Goal: Task Accomplishment & Management: Complete application form

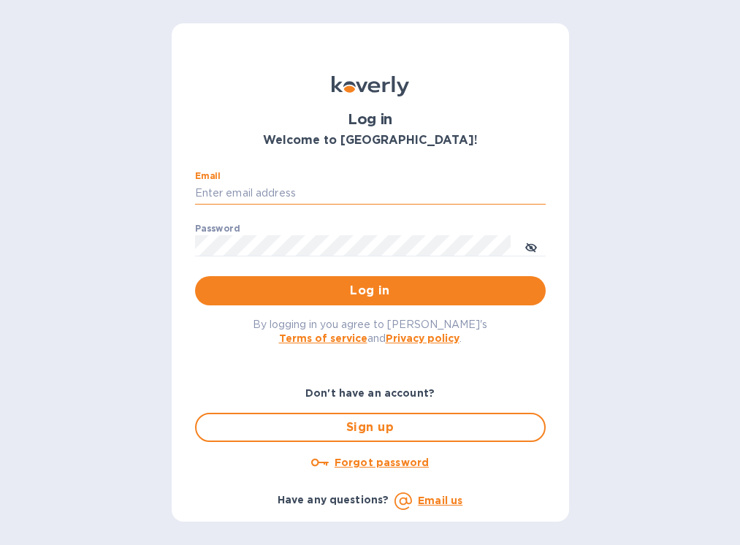
click at [289, 187] on input "Email" at bounding box center [370, 194] width 351 height 22
type input "[EMAIL_ADDRESS][DOMAIN_NAME]"
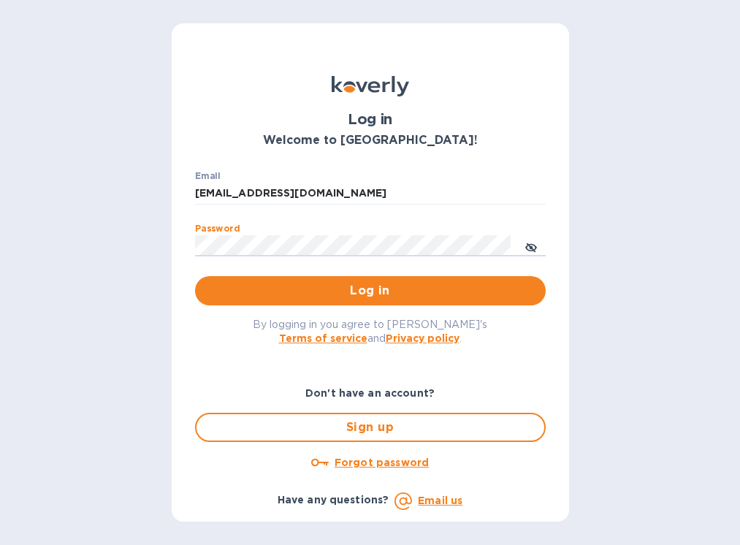
click at [195, 276] on button "Log in" at bounding box center [370, 290] width 351 height 29
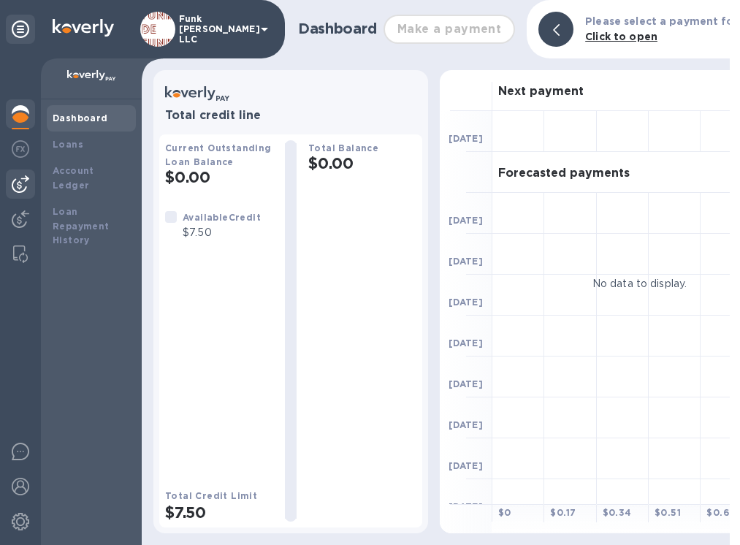
click at [18, 186] on img at bounding box center [21, 184] width 18 height 18
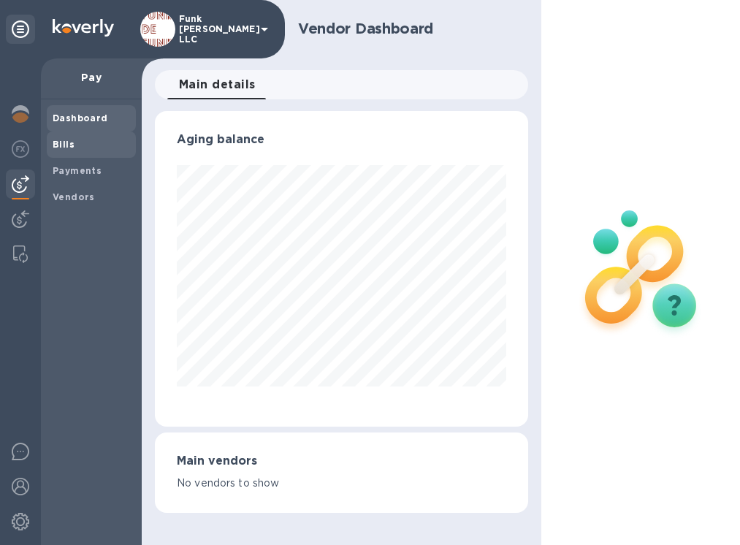
scroll to position [730290, 730237]
click at [76, 147] on span "Bills" at bounding box center [91, 144] width 77 height 15
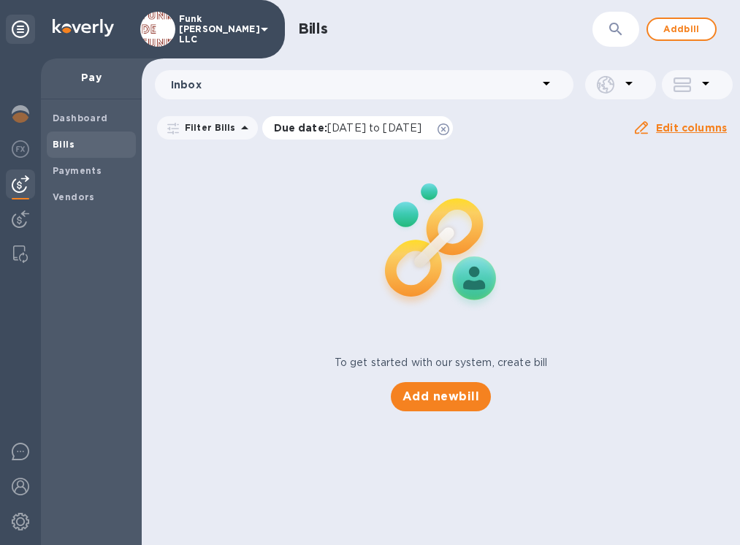
click at [449, 129] on icon at bounding box center [444, 129] width 12 height 12
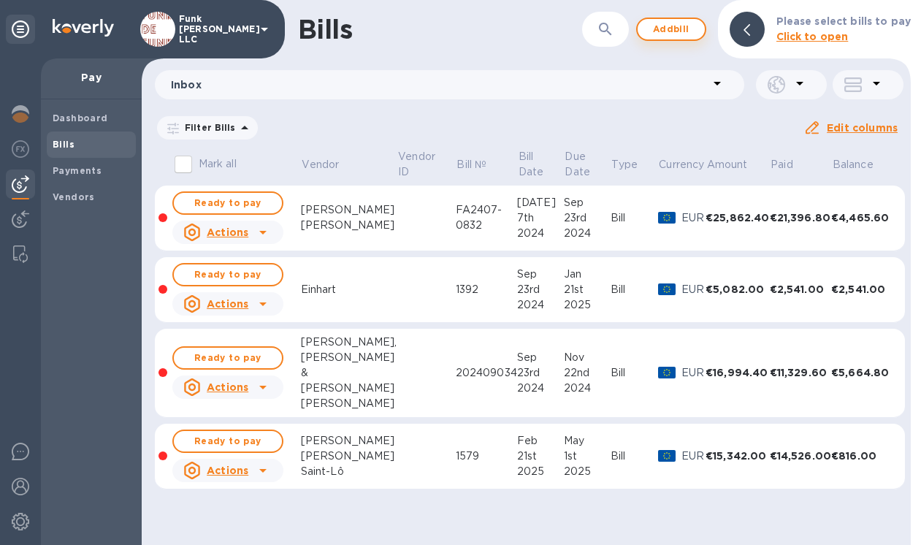
click at [681, 32] on span "Add bill" at bounding box center [672, 29] width 44 height 18
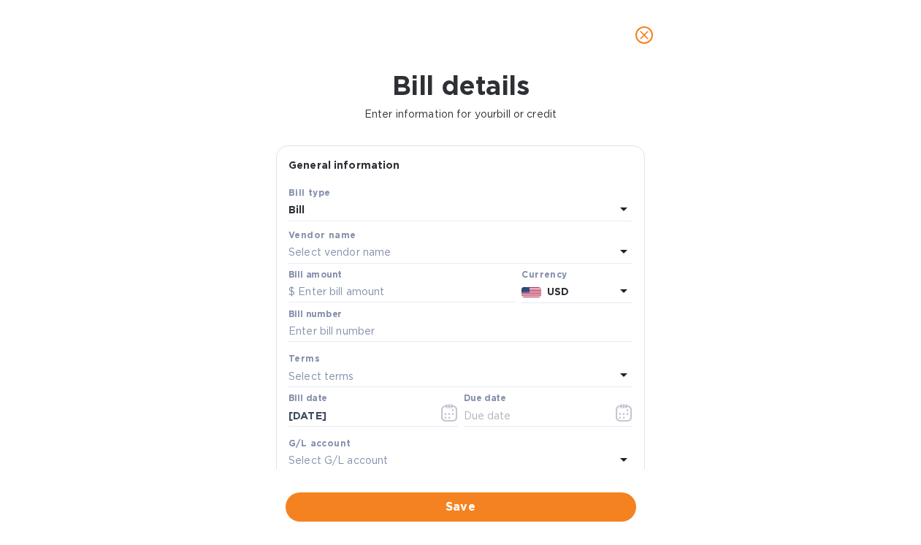
click at [399, 256] on div "Select vendor name" at bounding box center [452, 253] width 327 height 20
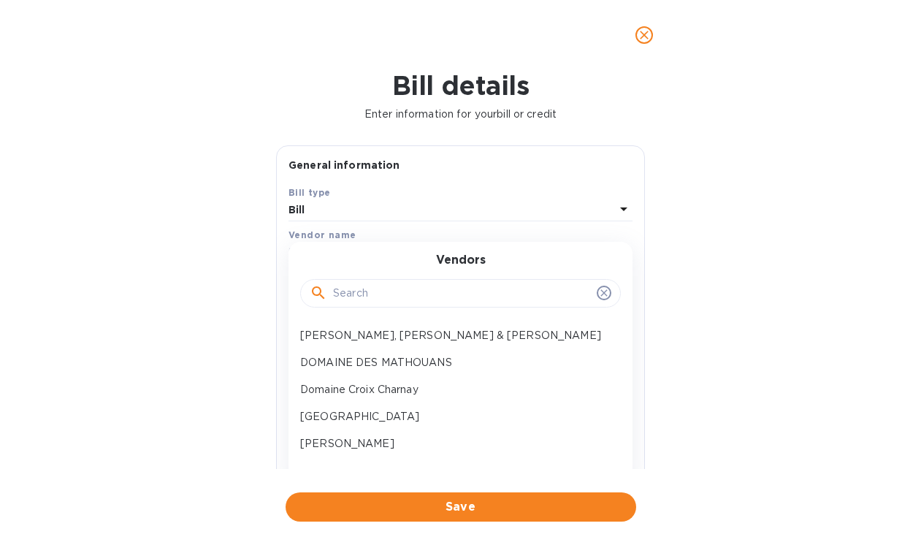
click at [388, 296] on input "text" at bounding box center [462, 294] width 258 height 22
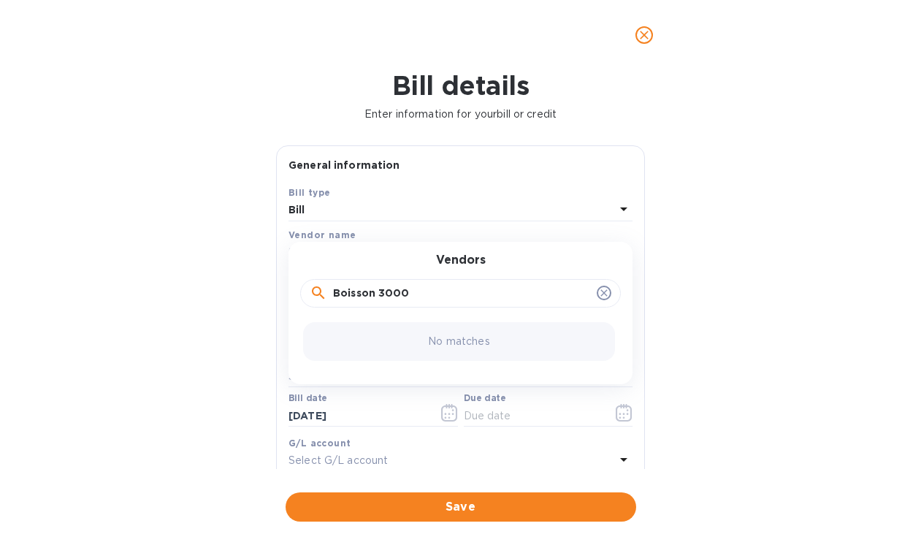
type input "Boisson 3000"
click at [598, 299] on icon at bounding box center [604, 293] width 12 height 12
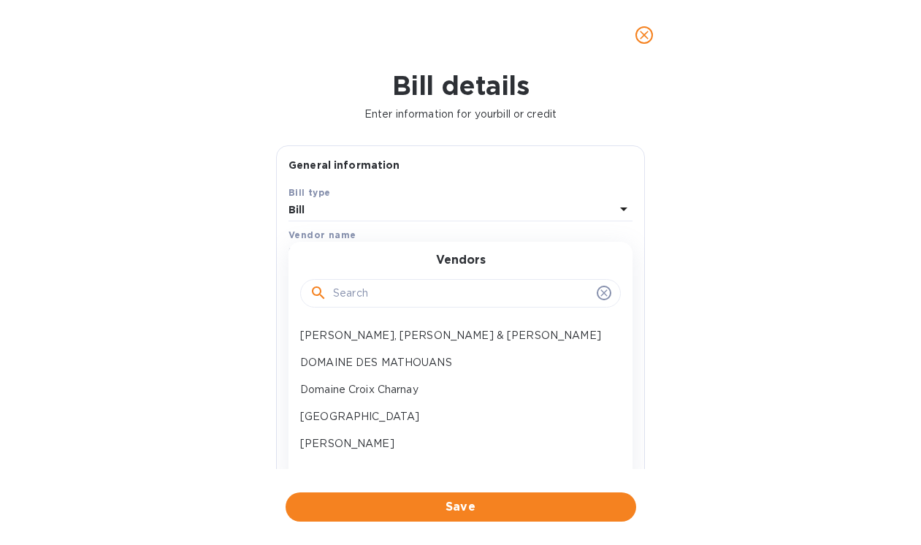
click at [648, 39] on icon "close" at bounding box center [644, 35] width 15 height 15
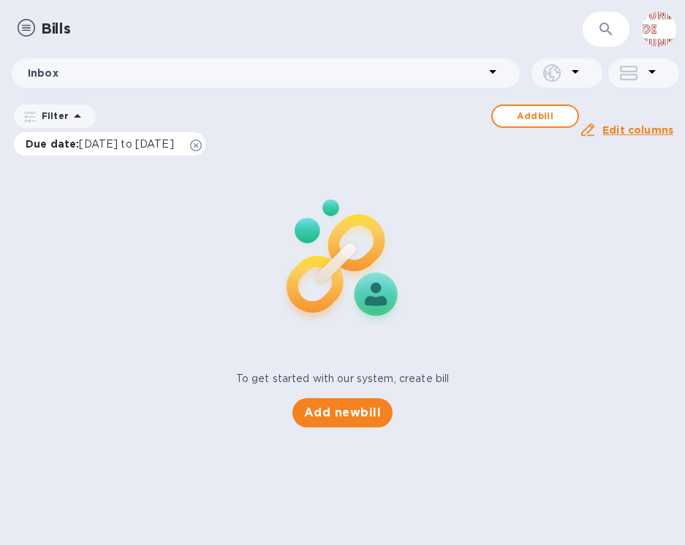
click at [202, 145] on icon at bounding box center [196, 146] width 12 height 12
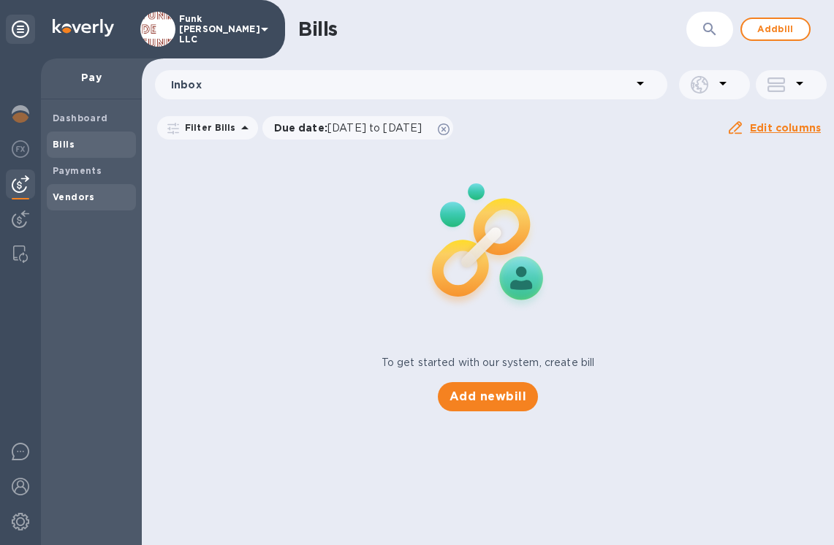
click at [77, 199] on b "Vendors" at bounding box center [74, 196] width 42 height 11
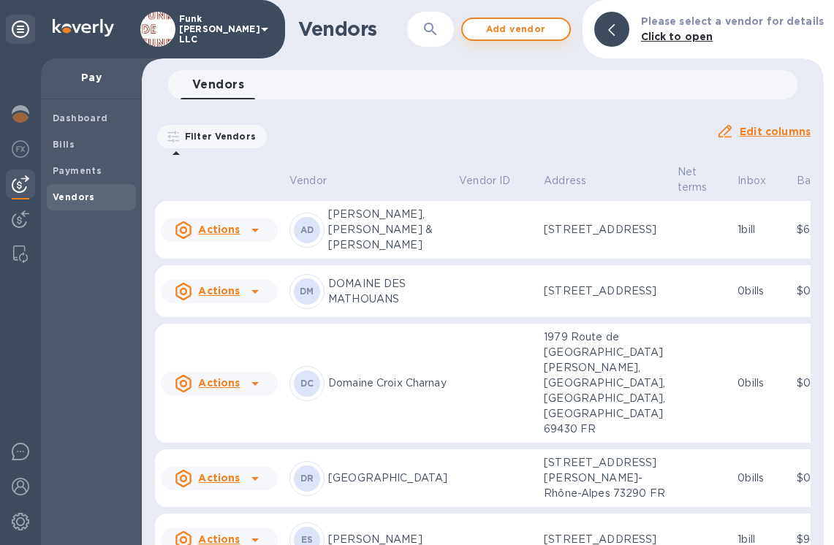
click at [535, 31] on span "Add vendor" at bounding box center [515, 29] width 83 height 18
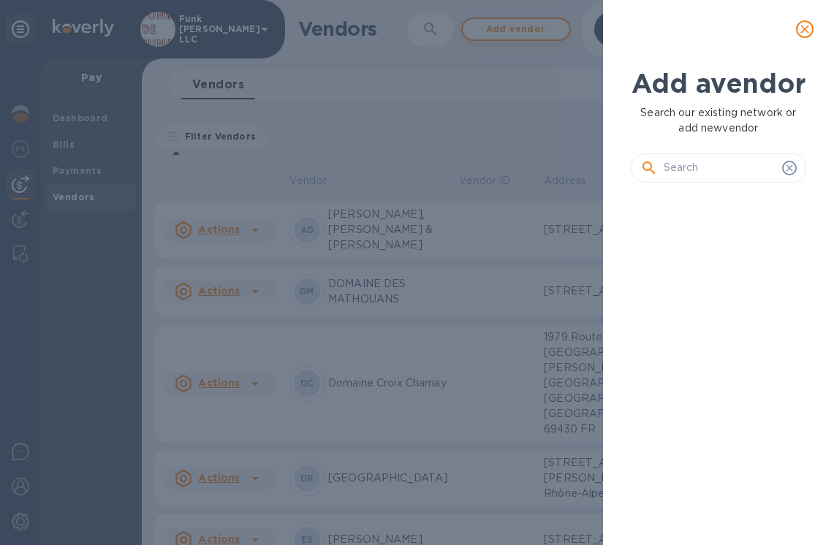
scroll to position [269, 181]
click at [685, 179] on input "text" at bounding box center [719, 168] width 113 height 22
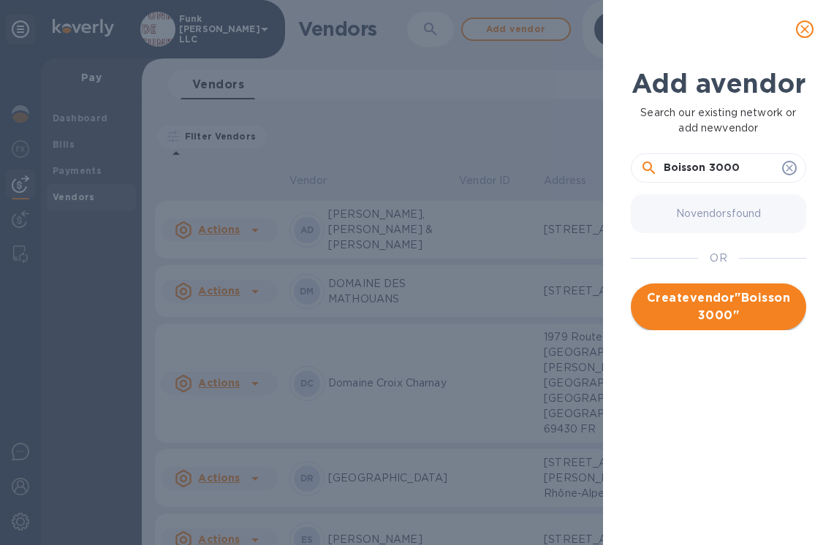
type input "Boisson 3000"
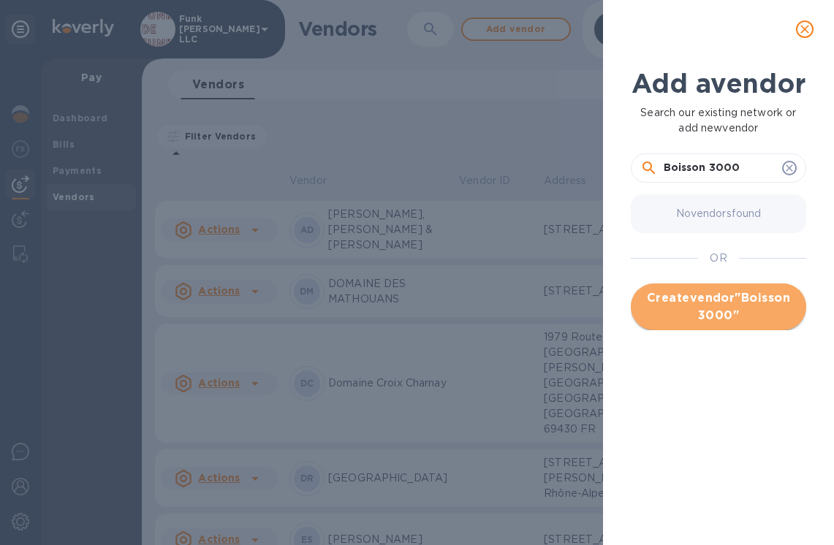
click at [739, 324] on span "Create vendor " Boisson 3000 "" at bounding box center [718, 306] width 152 height 35
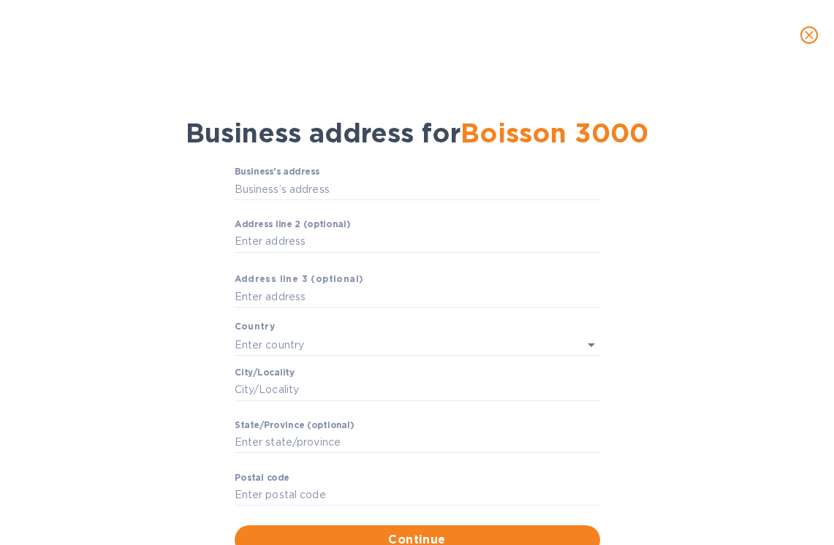
scroll to position [730290, 730175]
click at [739, 34] on icon "close" at bounding box center [808, 35] width 9 height 9
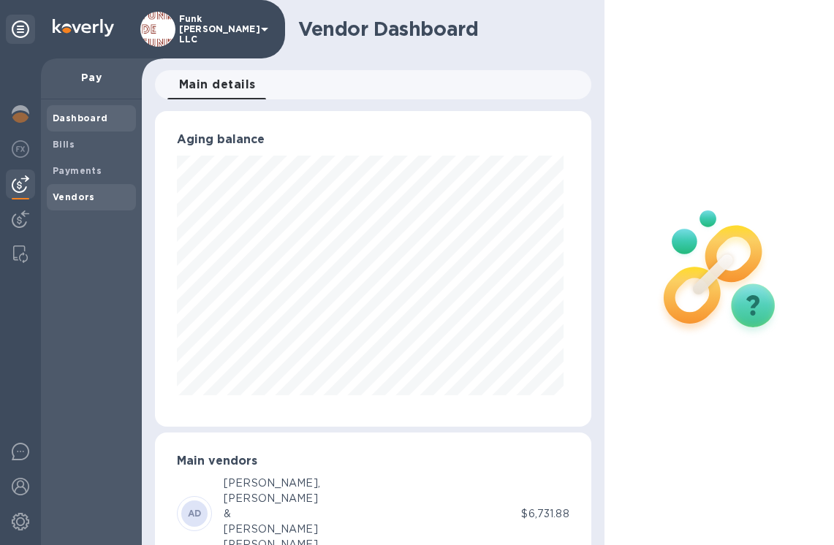
click at [80, 197] on b "Vendors" at bounding box center [74, 196] width 42 height 11
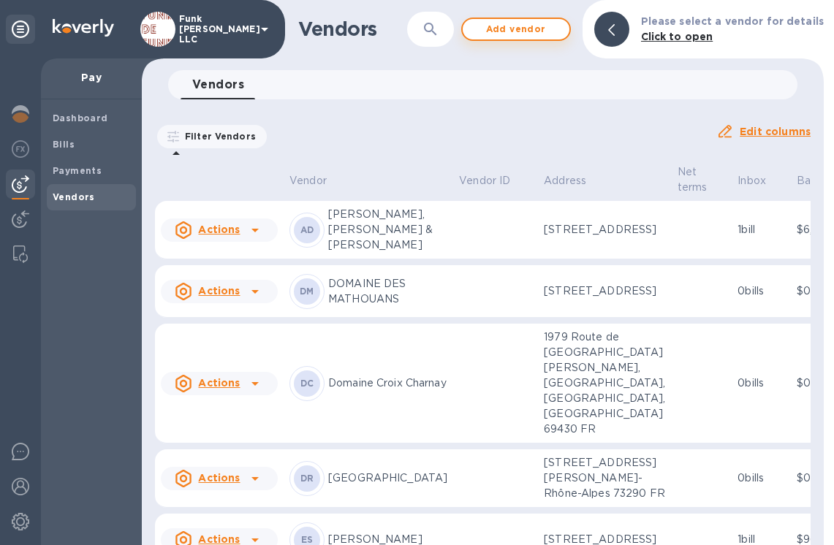
click at [557, 34] on span "Add vendor" at bounding box center [515, 29] width 83 height 18
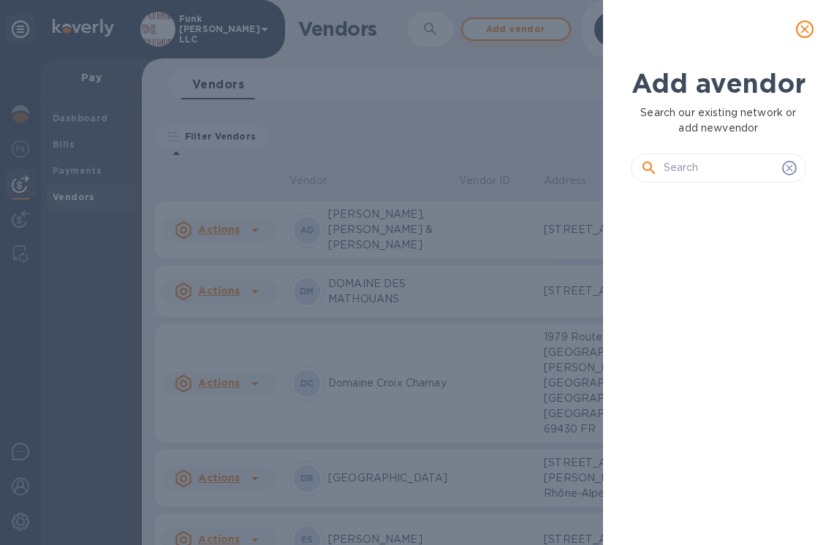
scroll to position [269, 181]
click at [713, 179] on input "text" at bounding box center [719, 168] width 113 height 22
paste input "Coopilote/BRMS"
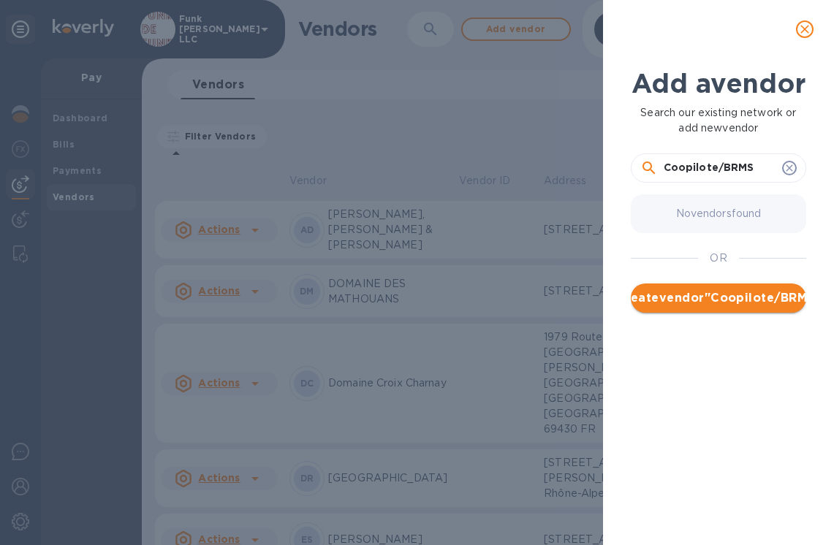
type input "Coopilote/BRMS"
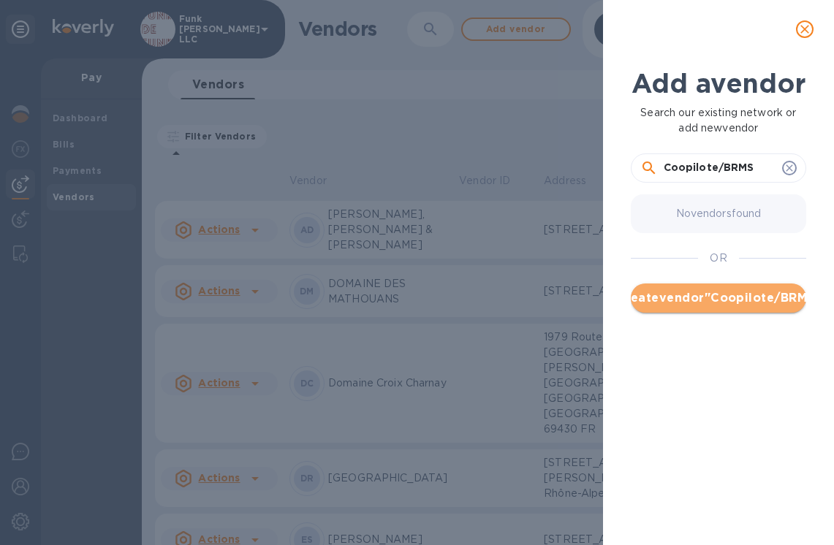
click at [720, 307] on span "Create vendor " Coopilote/BRMS "" at bounding box center [718, 298] width 152 height 18
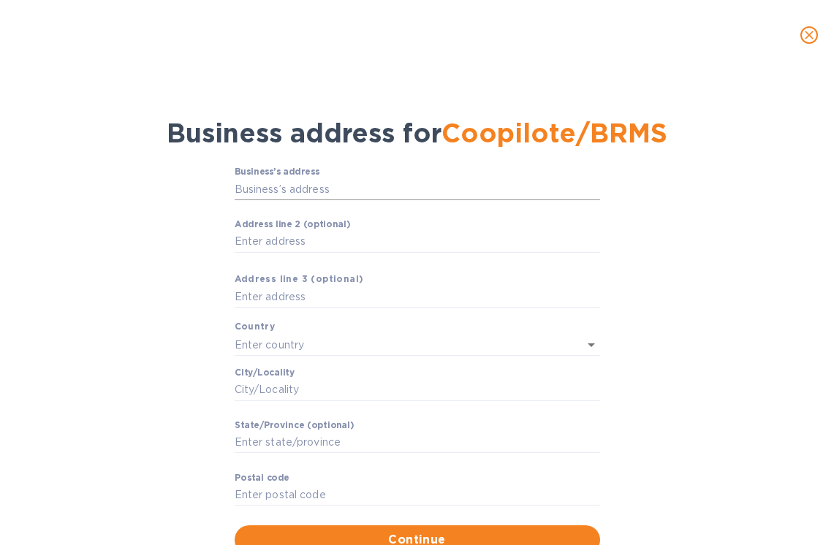
click at [313, 183] on input "Business’s аddress" at bounding box center [417, 189] width 365 height 22
paste input "[STREET_ADDRESS][PERSON_NAME]"
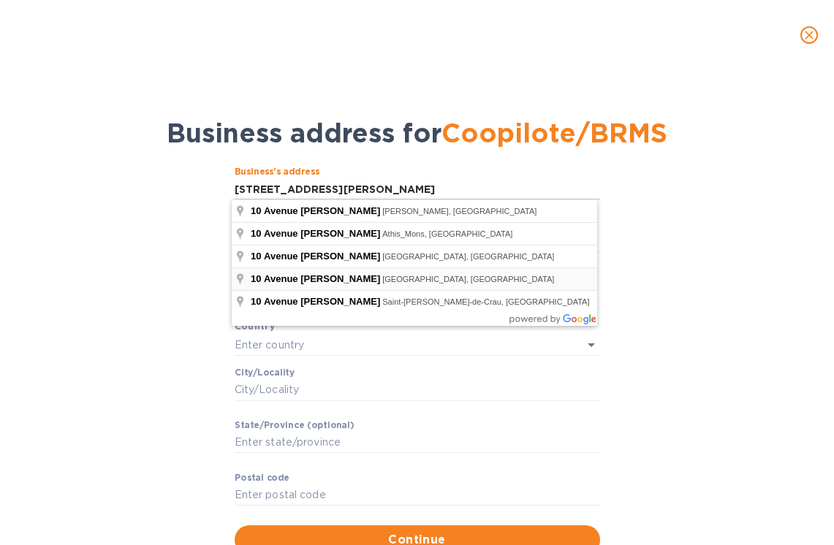
type input "[STREET_ADDRESS][PERSON_NAME]"
type input "Montbéliard"
type input "[GEOGRAPHIC_DATA]"
type input "25200"
type input "[GEOGRAPHIC_DATA]"
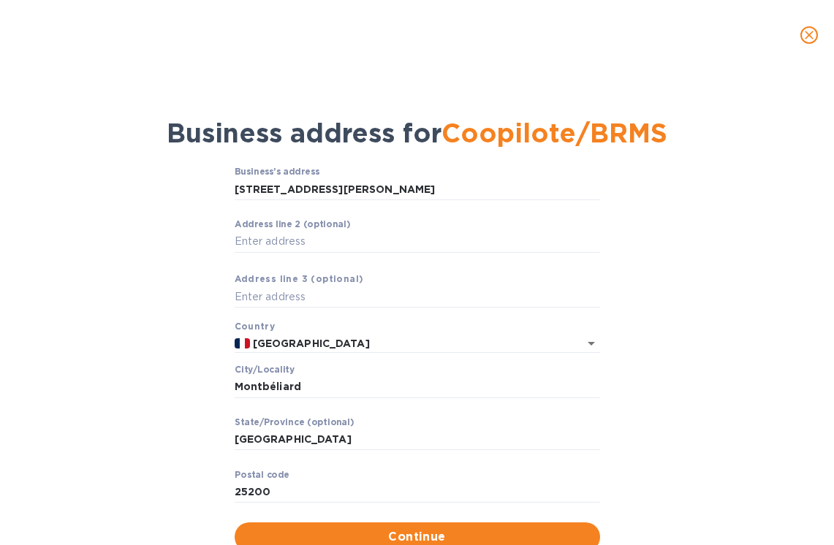
scroll to position [50, 0]
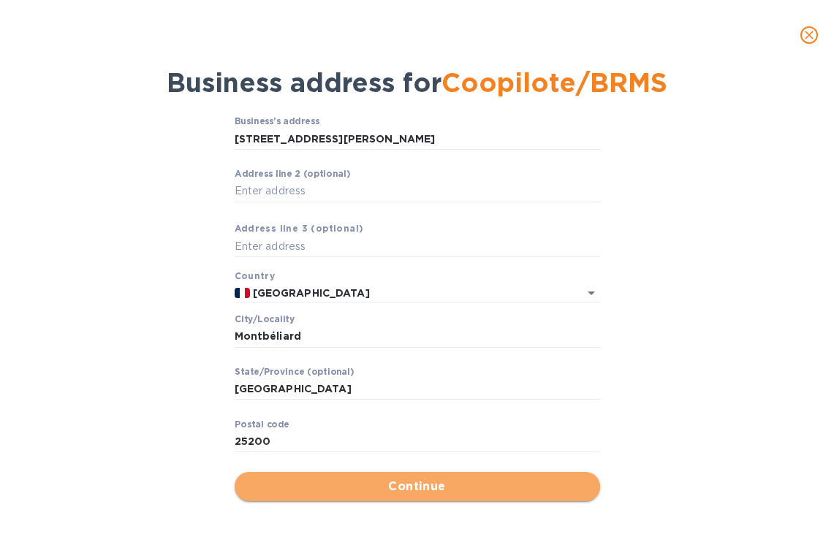
click at [433, 484] on span "Continue" at bounding box center [417, 487] width 342 height 18
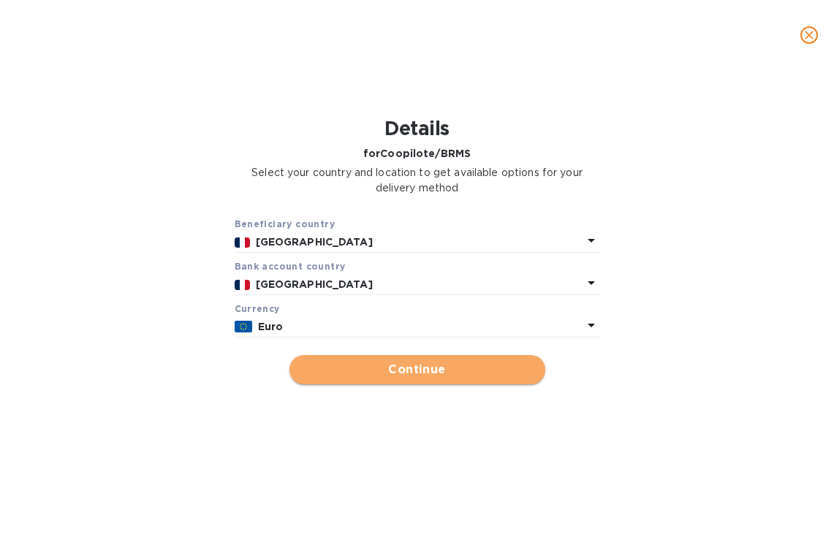
click at [481, 370] on span "Continue" at bounding box center [417, 370] width 232 height 18
type input "Coopilote/BRMS"
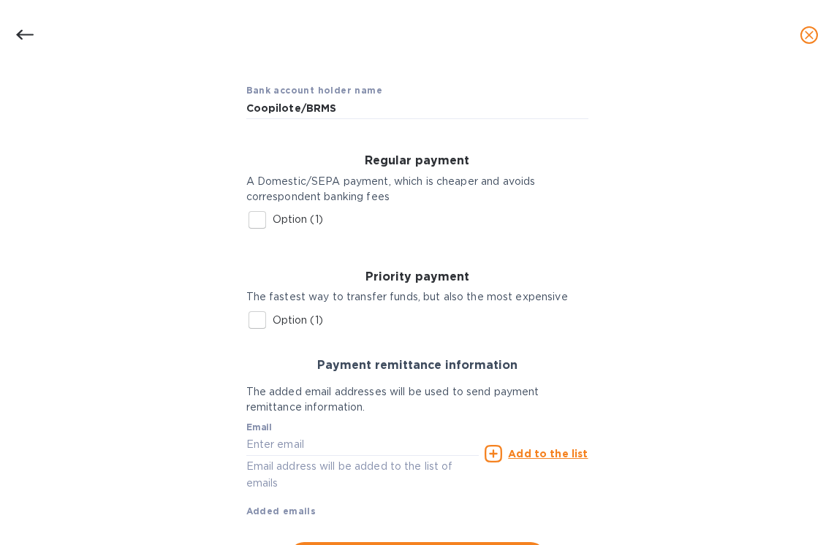
scroll to position [180, 0]
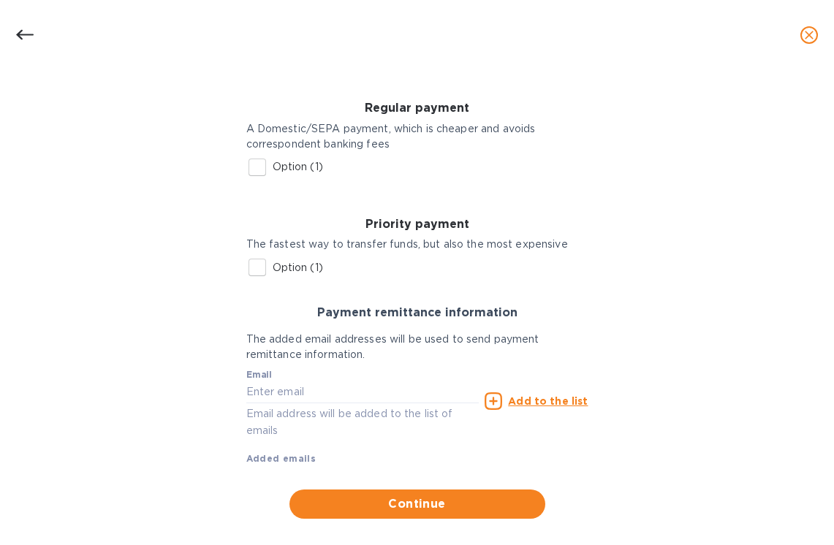
click at [251, 161] on input "Option (1)" at bounding box center [257, 167] width 31 height 31
checkbox input "true"
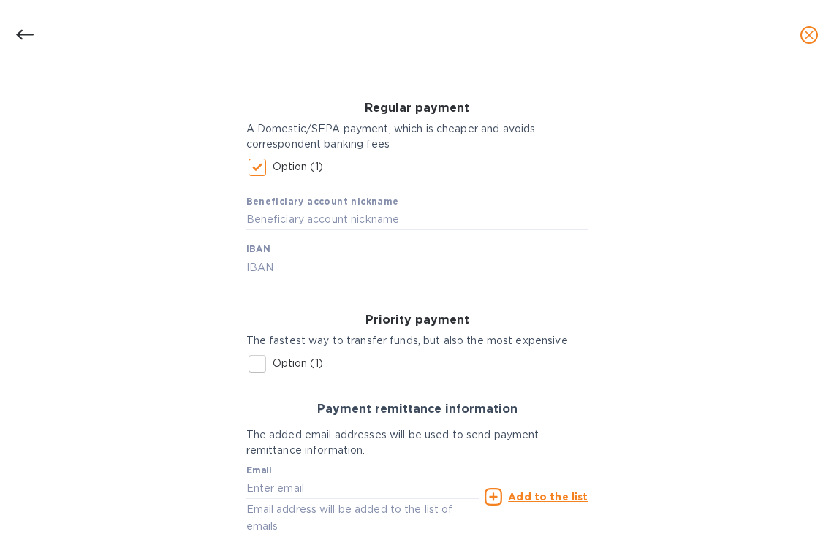
click at [296, 267] on input "text" at bounding box center [417, 267] width 342 height 22
paste input "[FINANCIAL_ID]"
type input "[FINANCIAL_ID]"
click at [323, 214] on input "text" at bounding box center [417, 220] width 342 height 22
paste input "Coopilote/BRMS"
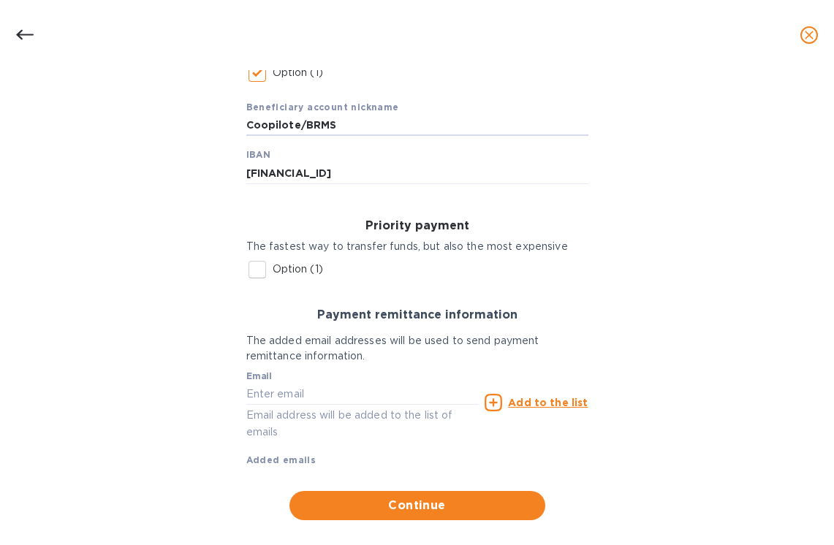
scroll to position [295, 0]
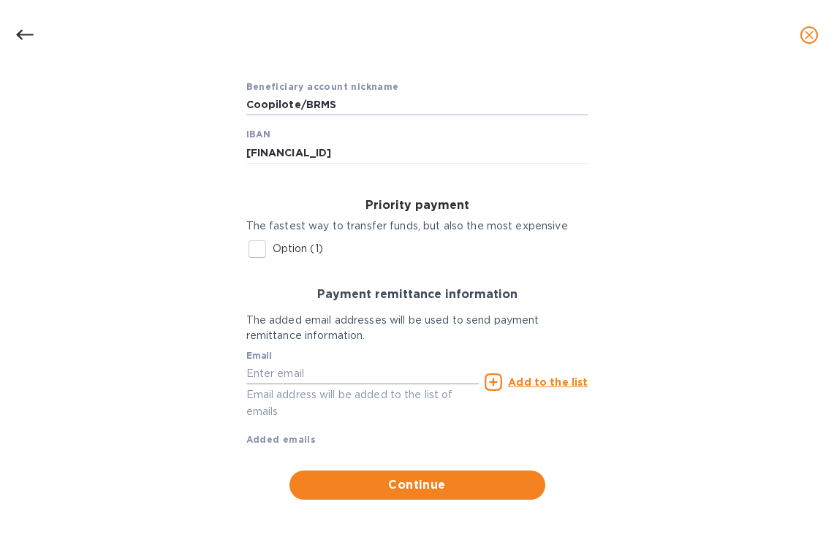
type input "Coopilote/BRMS"
click at [294, 368] on input "text" at bounding box center [362, 373] width 233 height 22
paste input "[EMAIL_ADDRESS][DOMAIN_NAME]"
type input "[EMAIL_ADDRESS][DOMAIN_NAME]"
click at [563, 383] on u "Add to the list" at bounding box center [548, 382] width 80 height 12
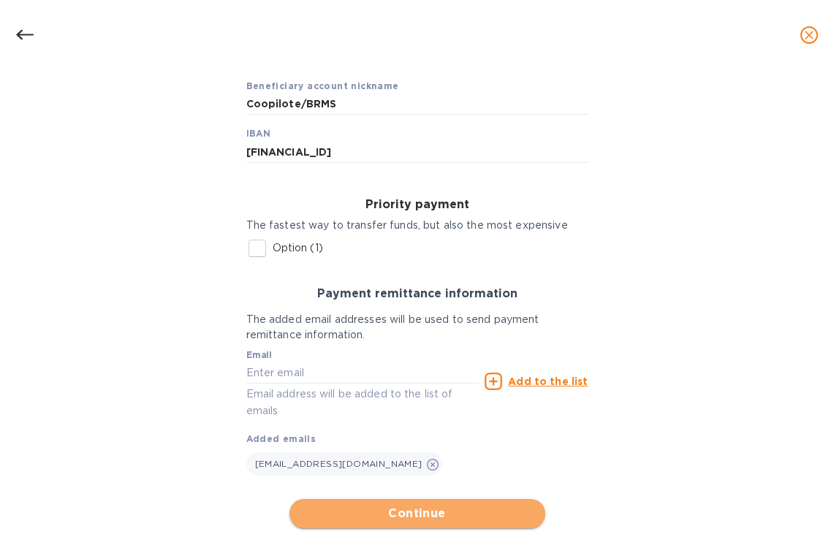
click at [402, 512] on span "Continue" at bounding box center [417, 514] width 232 height 18
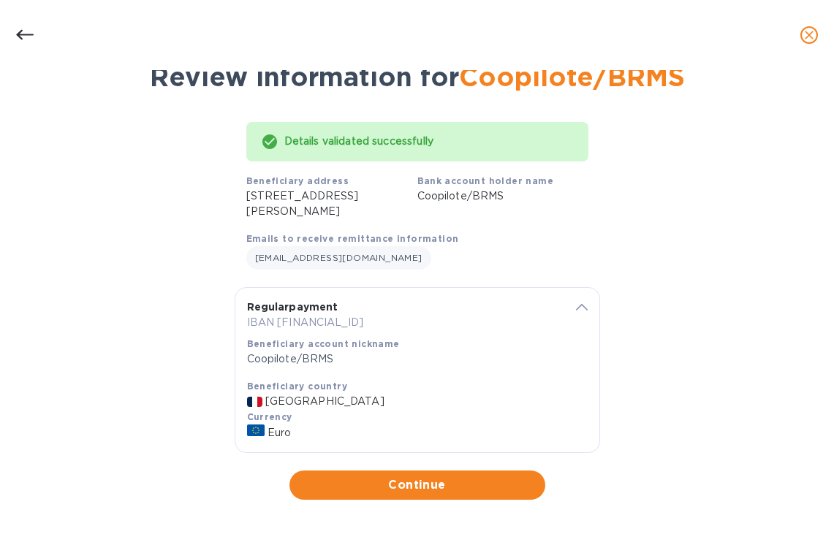
scroll to position [72, 0]
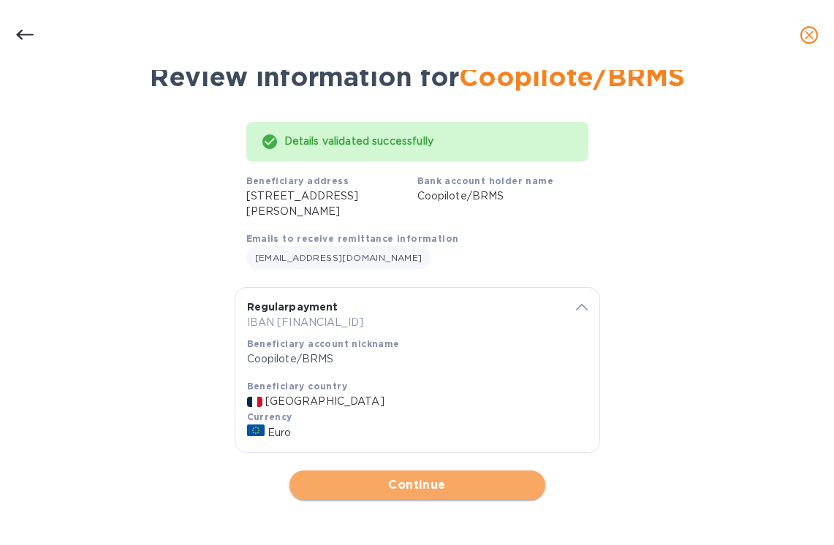
click at [387, 487] on span "Continue" at bounding box center [417, 485] width 232 height 18
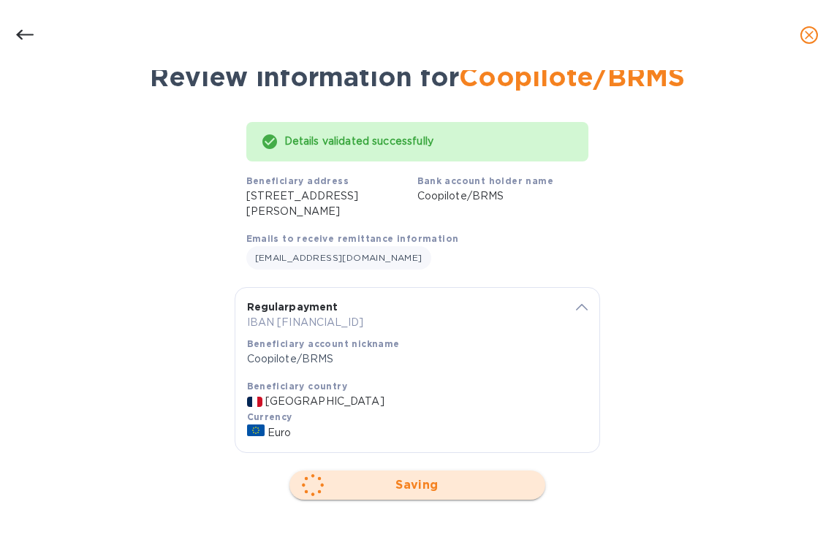
scroll to position [0, 0]
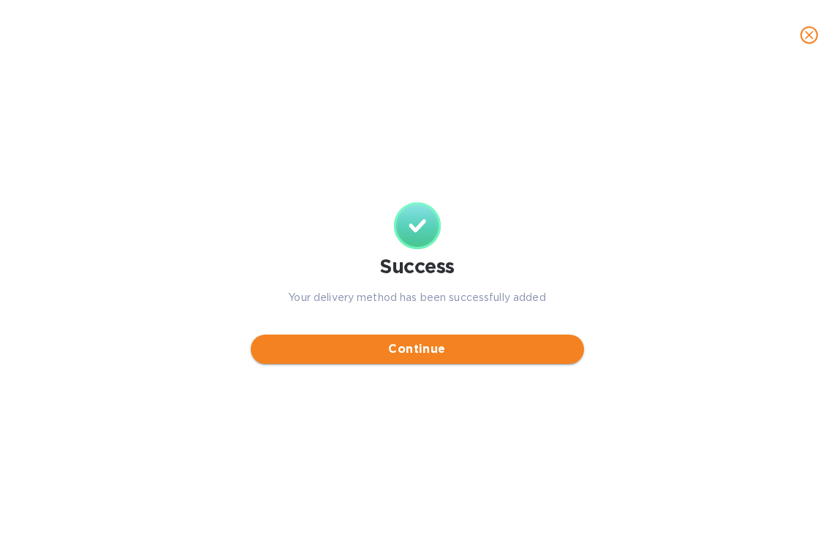
click at [390, 351] on span "Continue" at bounding box center [417, 349] width 310 height 18
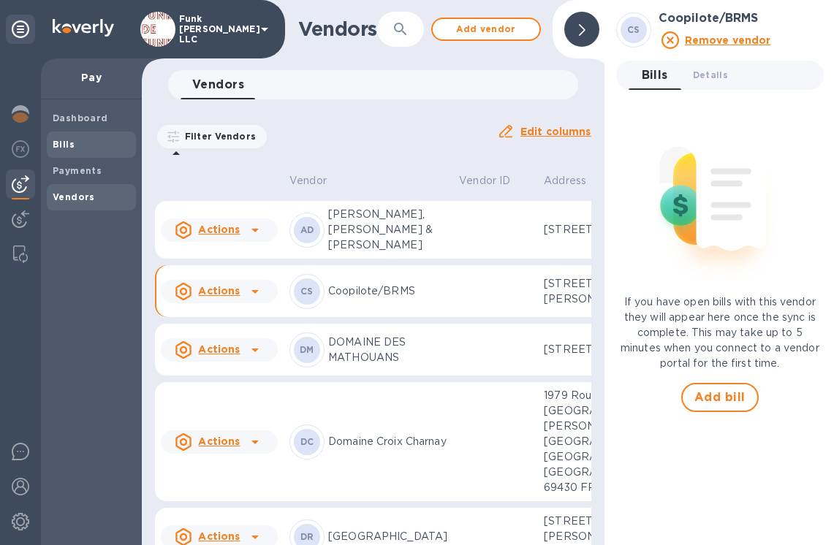
click at [69, 137] on span "Bills" at bounding box center [64, 144] width 22 height 15
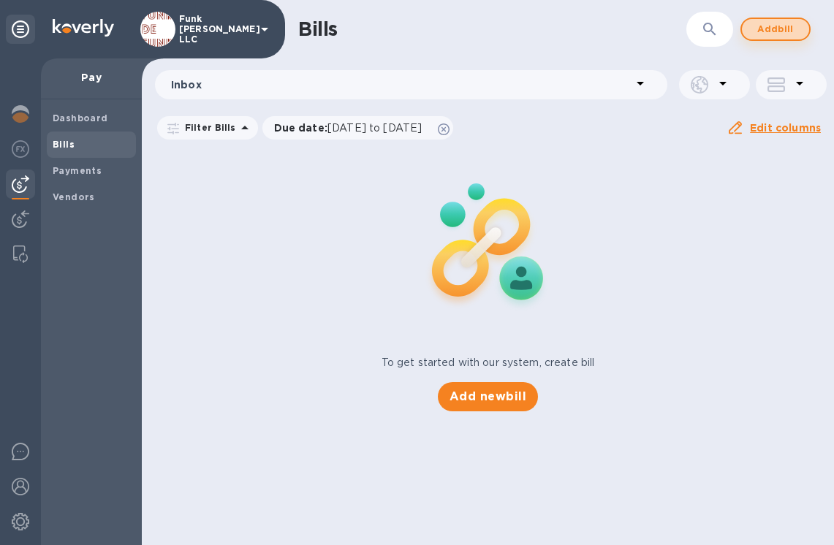
click at [739, 29] on span "Add bill" at bounding box center [775, 29] width 44 height 18
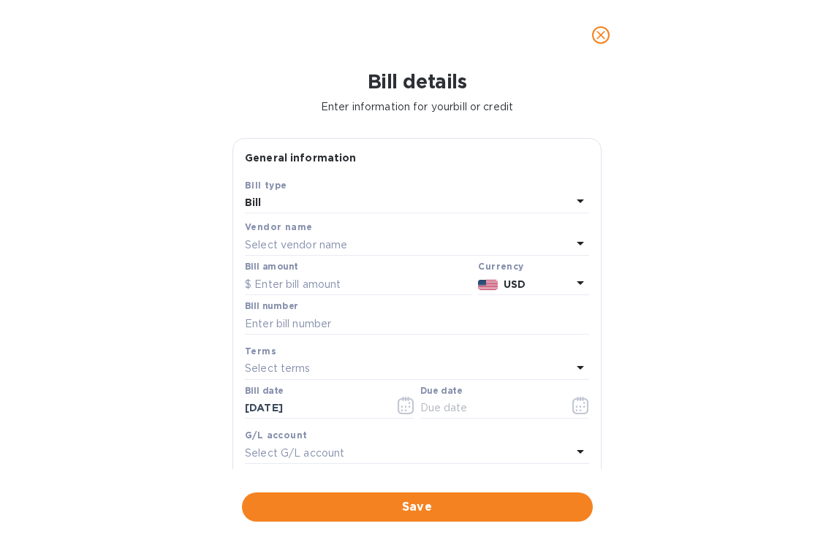
click at [297, 251] on p "Select vendor name" at bounding box center [296, 244] width 102 height 15
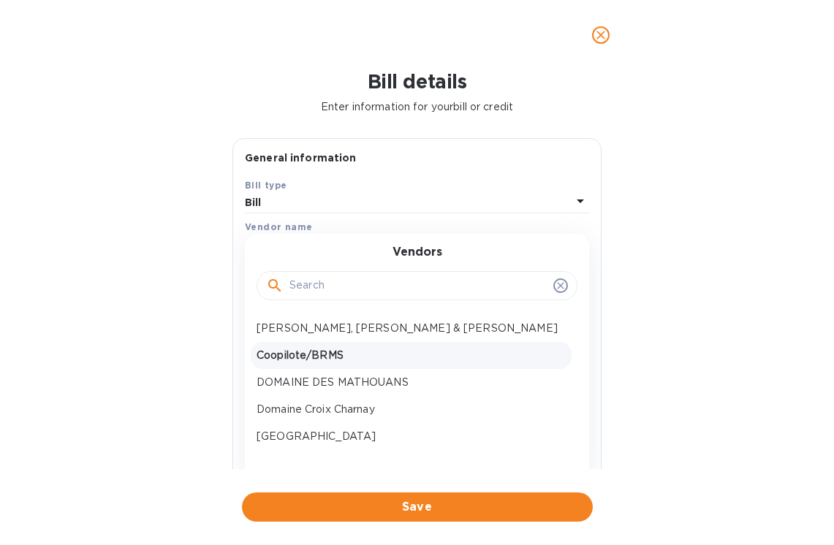
click at [306, 344] on div "Coopilote/BRMS" at bounding box center [411, 355] width 321 height 27
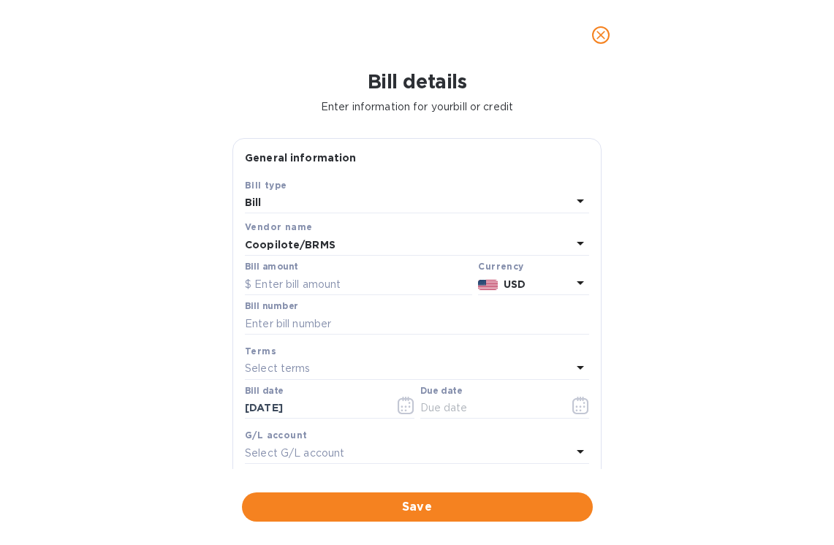
click at [509, 285] on b "USD" at bounding box center [514, 284] width 22 height 12
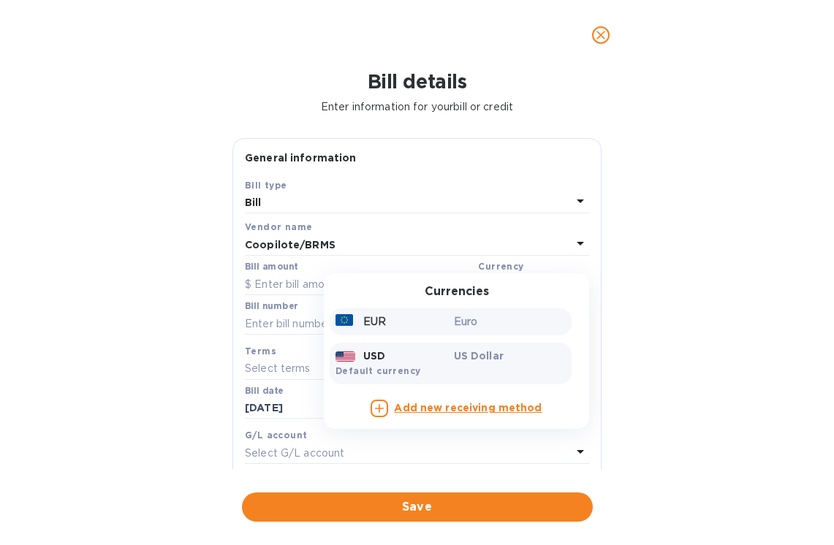
click at [376, 324] on p "EUR" at bounding box center [374, 321] width 23 height 15
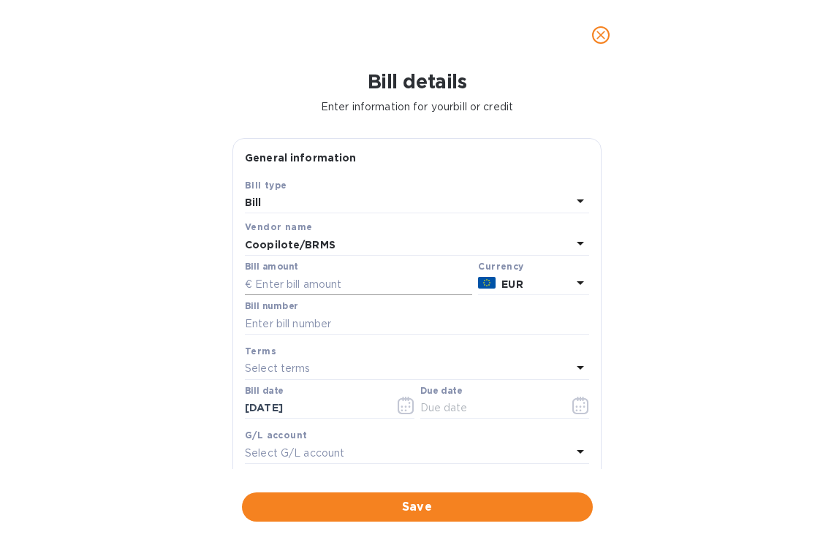
click at [309, 291] on input "text" at bounding box center [358, 284] width 227 height 22
type input "2,160"
click at [320, 323] on input "text" at bounding box center [417, 324] width 344 height 22
paste input "2504071"
type input "2504071"
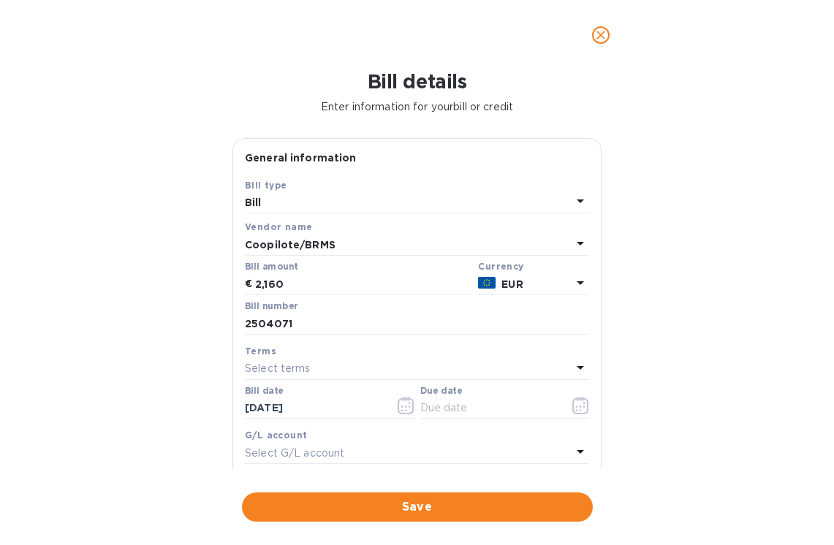
click at [305, 372] on p "Select terms" at bounding box center [278, 368] width 66 height 15
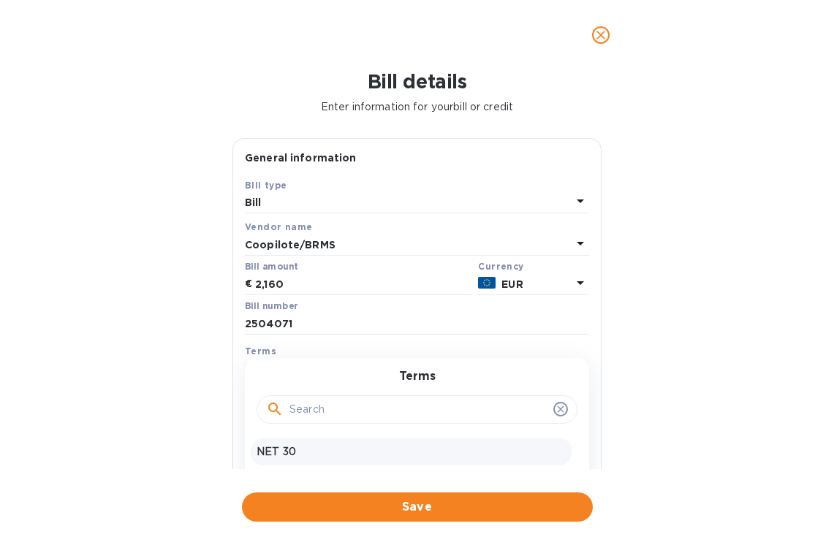
click at [298, 453] on p "NET 30" at bounding box center [410, 451] width 309 height 15
type input "[DATE]"
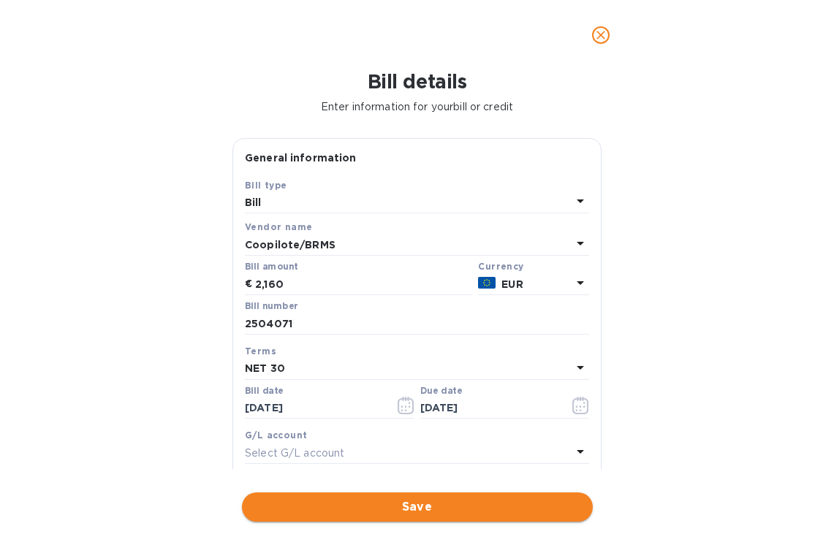
click at [306, 506] on span "Save" at bounding box center [417, 507] width 327 height 18
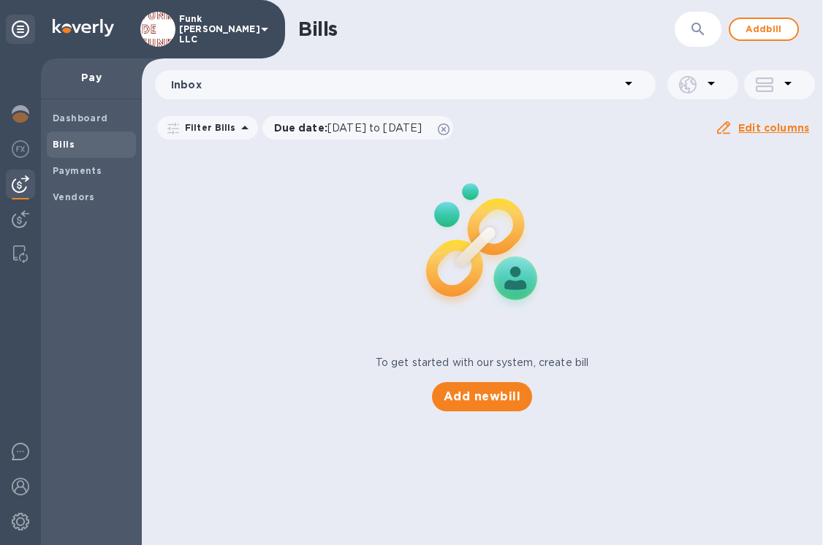
click at [395, 327] on img at bounding box center [482, 244] width 193 height 193
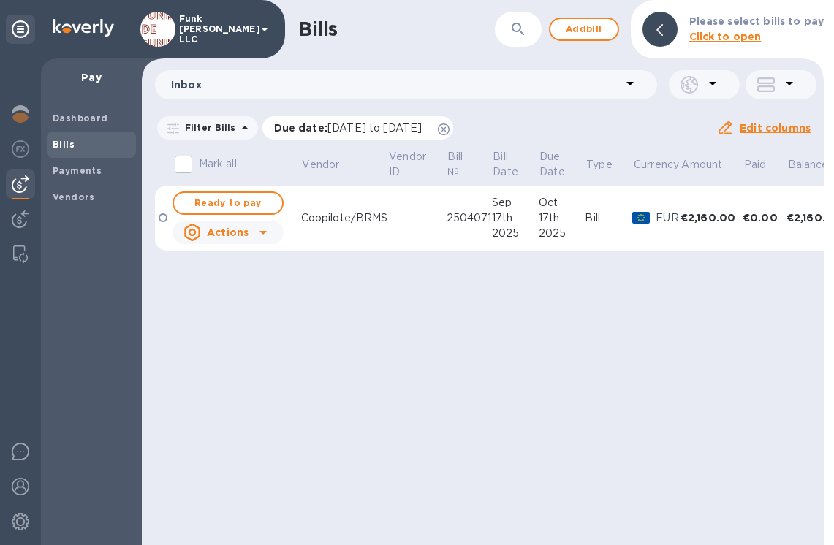
click at [449, 129] on icon at bounding box center [444, 129] width 12 height 12
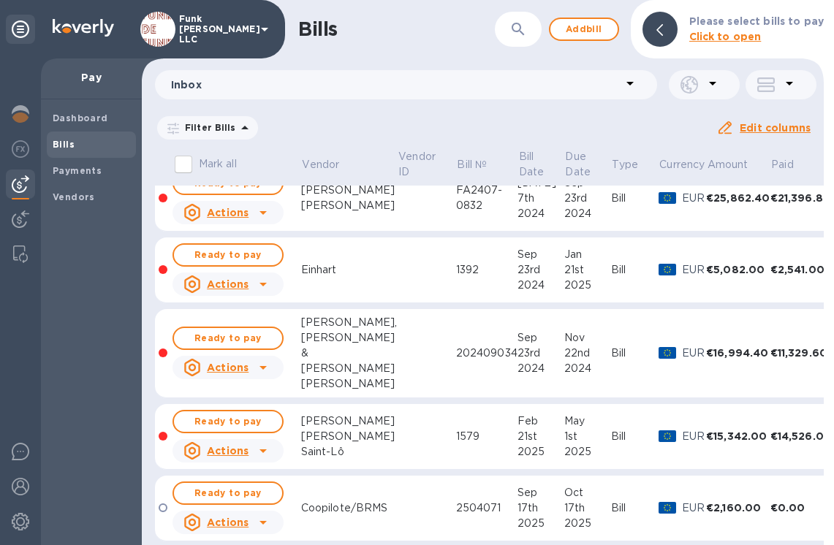
scroll to position [46, 0]
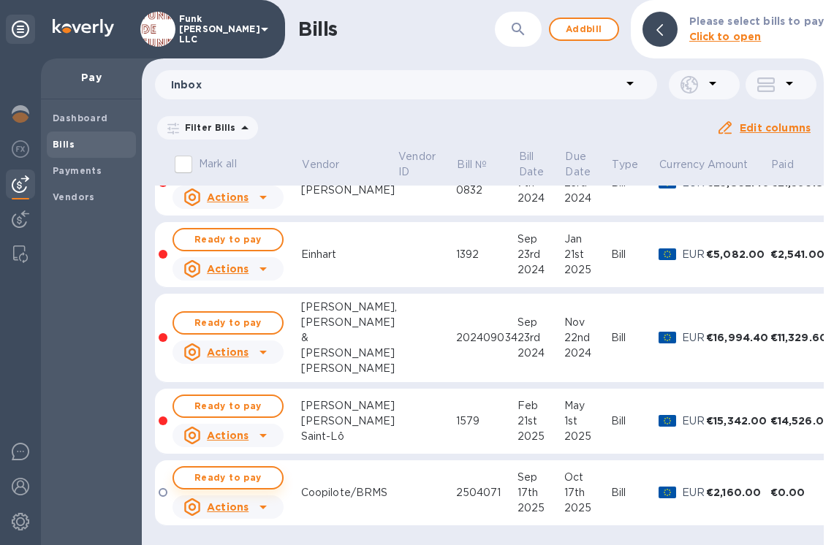
click at [259, 469] on span "Ready to pay" at bounding box center [228, 478] width 85 height 18
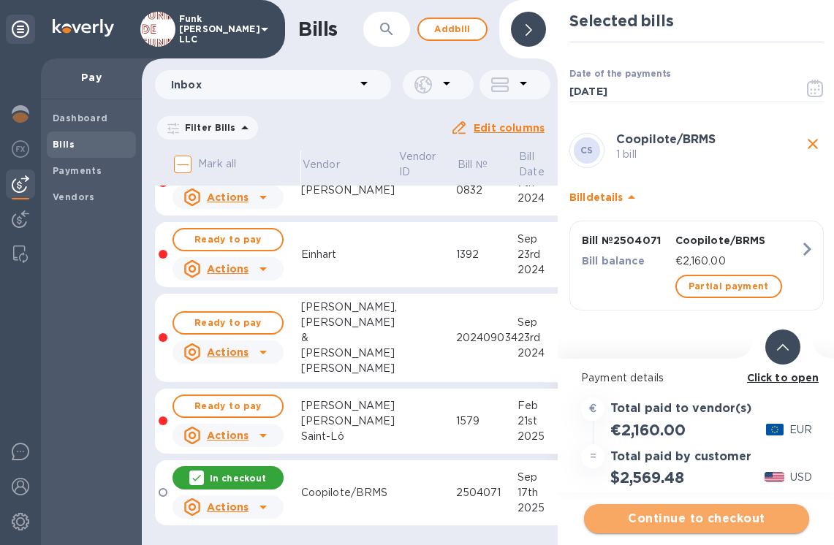
click at [707, 525] on span "Continue to checkout" at bounding box center [696, 519] width 202 height 18
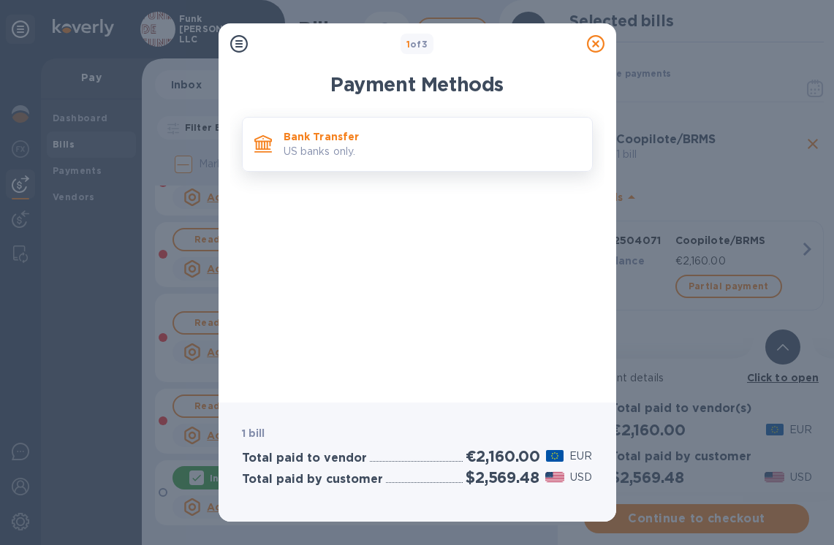
click at [359, 133] on p "Bank Transfer" at bounding box center [431, 136] width 297 height 15
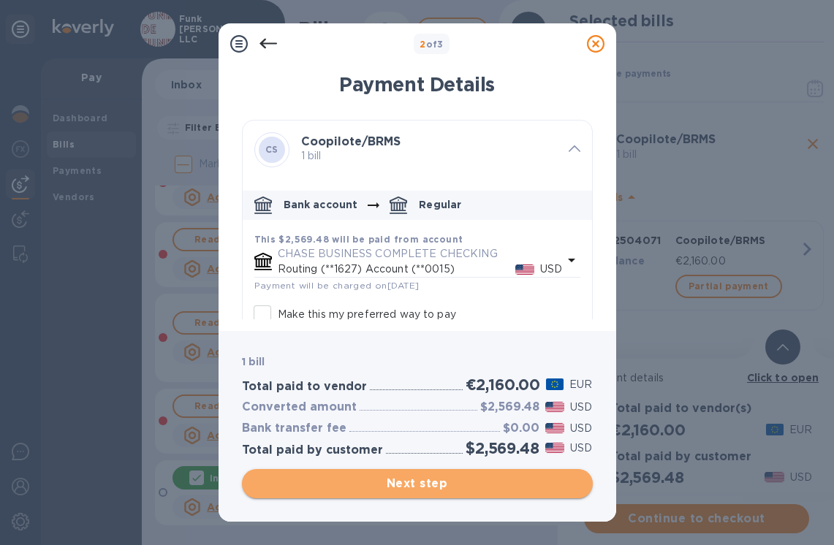
click at [484, 487] on span "Next step" at bounding box center [417, 484] width 327 height 18
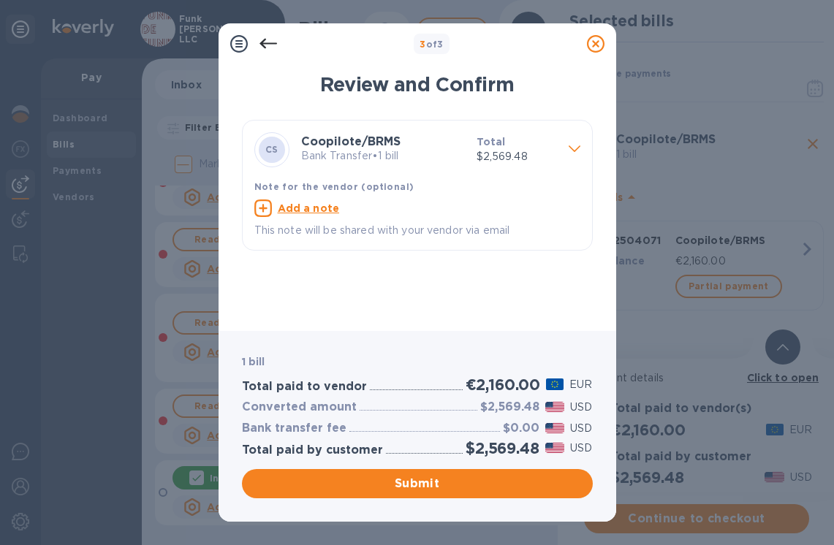
click at [311, 206] on u "Add a note" at bounding box center [309, 208] width 62 height 12
click at [311, 206] on textarea at bounding box center [405, 210] width 302 height 12
type textarea "Merci beaucoup !!"
click at [364, 483] on span "Submit" at bounding box center [417, 484] width 327 height 18
click at [364, 483] on div "Submit" at bounding box center [417, 483] width 351 height 29
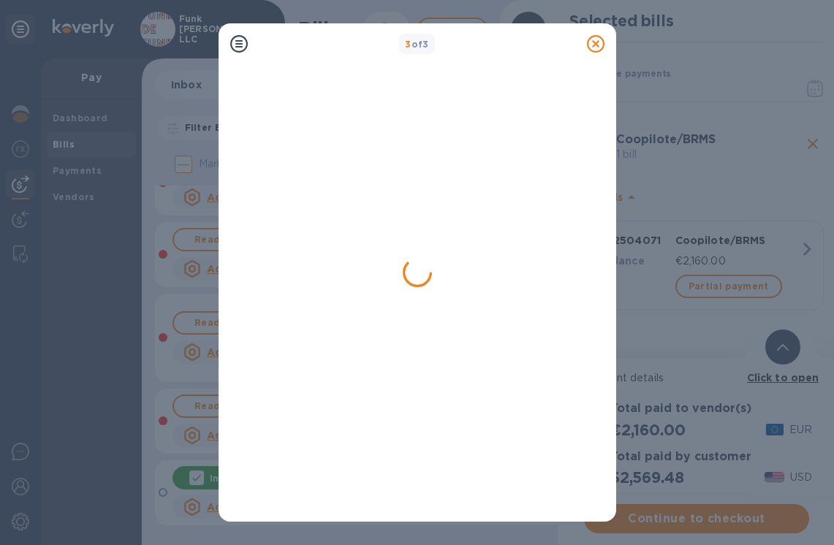
scroll to position [0, 0]
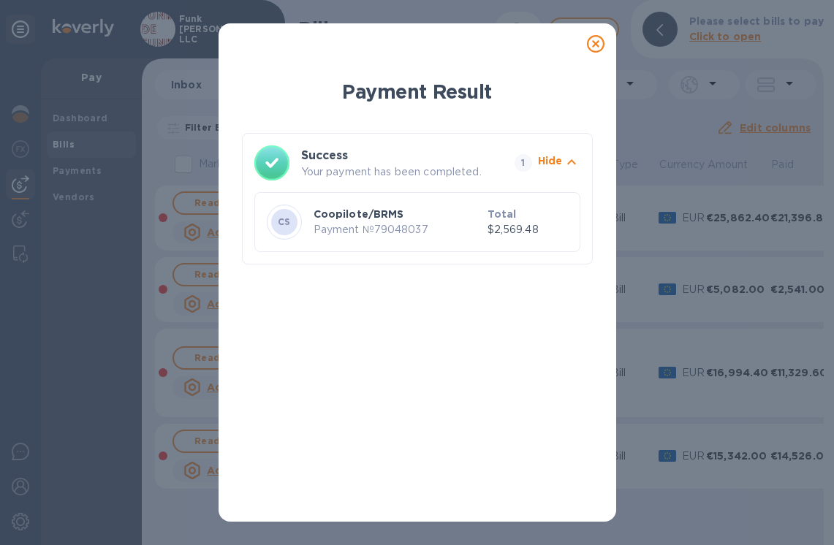
click at [594, 47] on icon at bounding box center [596, 44] width 18 height 18
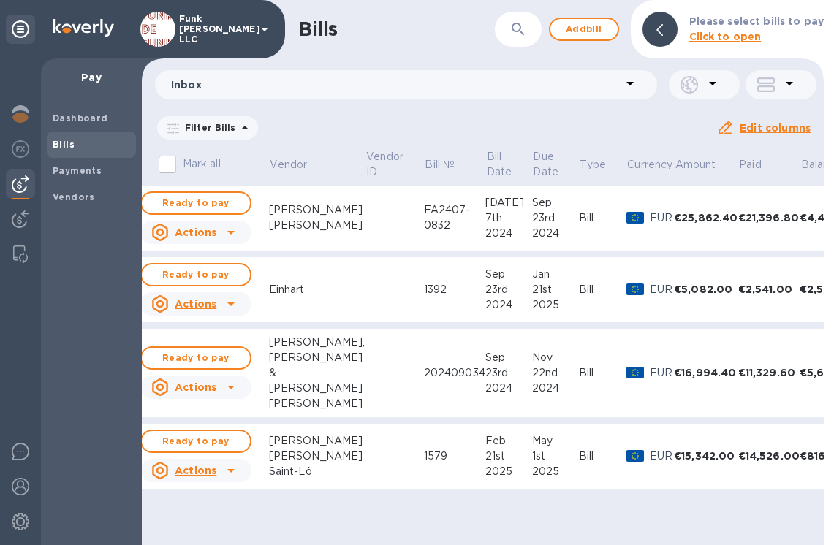
scroll to position [0, 41]
